Goal: Task Accomplishment & Management: Manage account settings

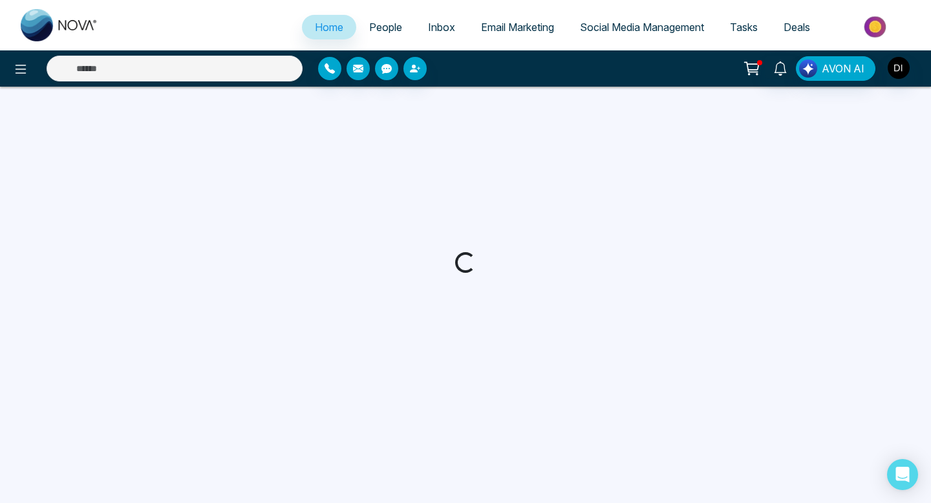
select select "*"
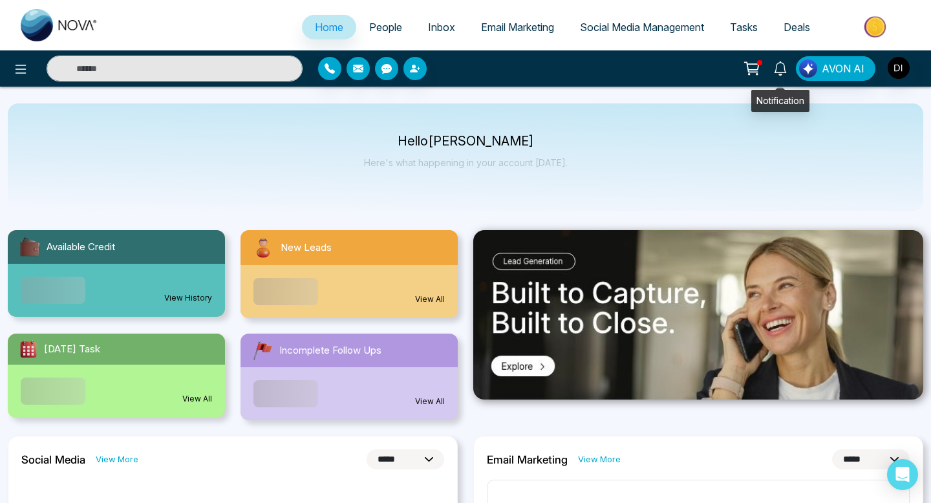
click at [781, 70] on icon at bounding box center [780, 68] width 14 height 14
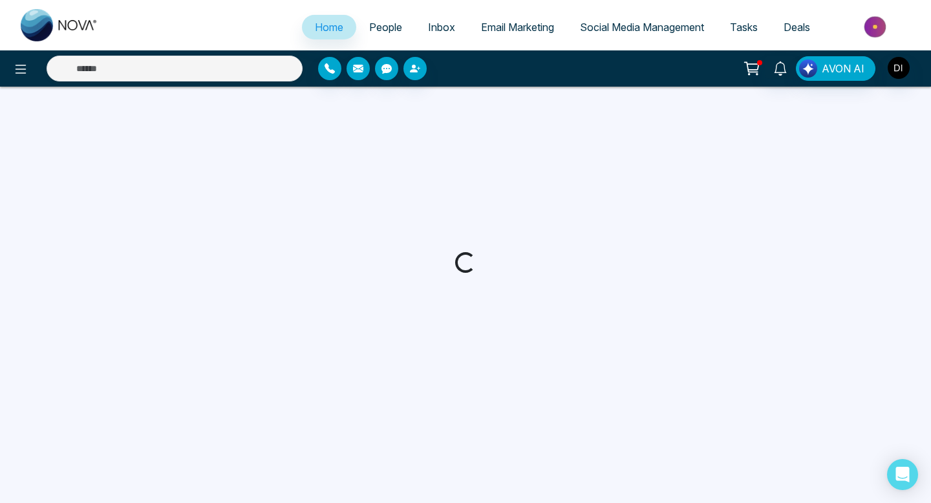
select select "*"
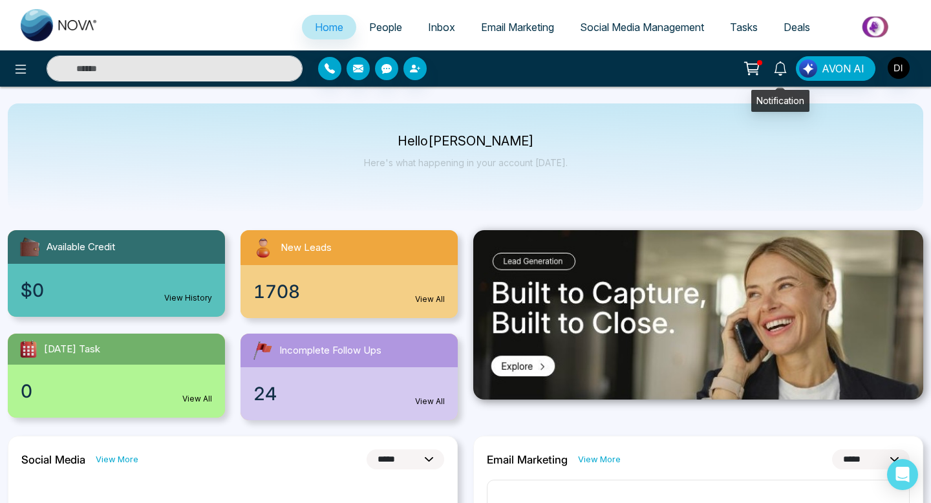
click at [782, 71] on icon at bounding box center [780, 68] width 12 height 14
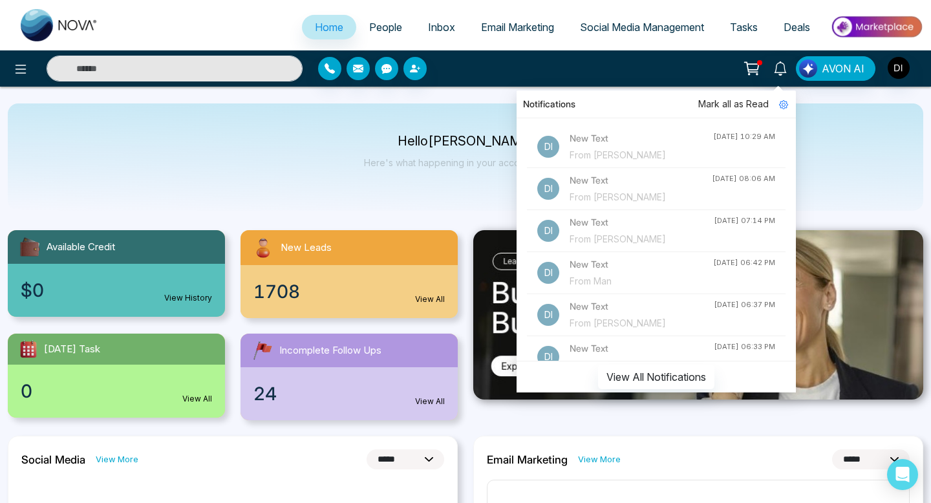
click at [635, 68] on div "Notifications Mark all as Read Di New Text From Orlando Fiorini Sep 27, 2025, 1…" at bounding box center [737, 68] width 372 height 25
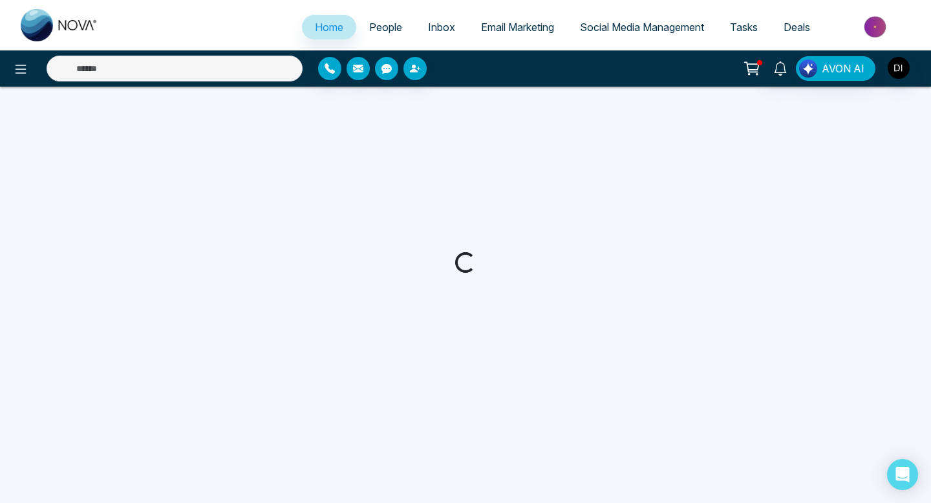
select select "*"
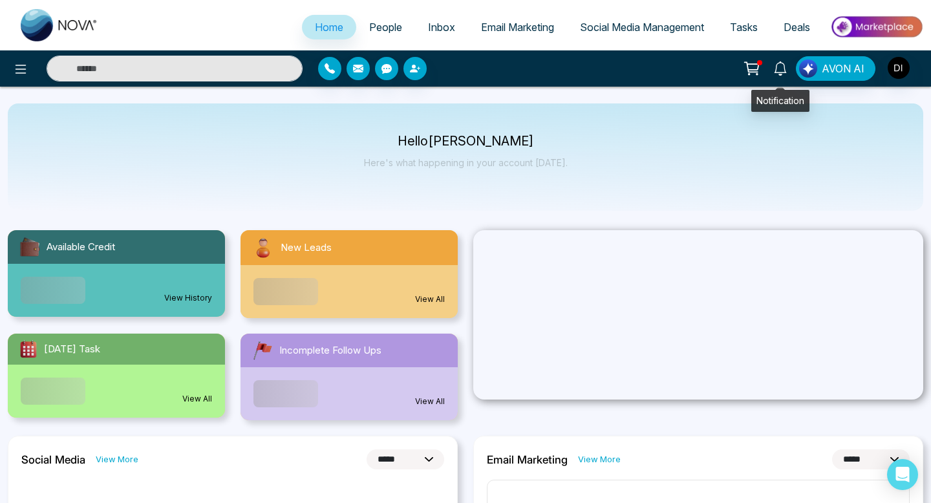
click at [780, 72] on icon at bounding box center [780, 68] width 14 height 14
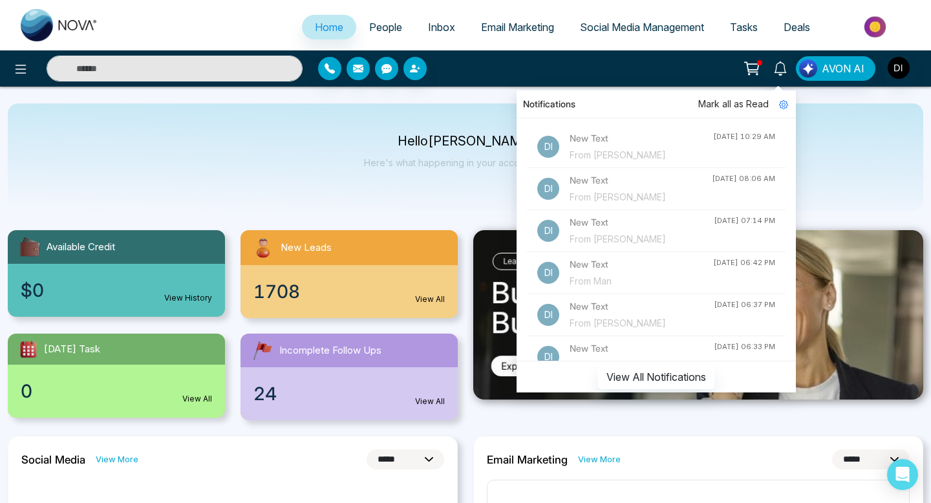
click at [682, 73] on div "Notifications Mark all as Read Di New Text From Orlando Fiorini Sep 27, 2025, 1…" at bounding box center [737, 68] width 372 height 25
